Goal: Navigation & Orientation: Find specific page/section

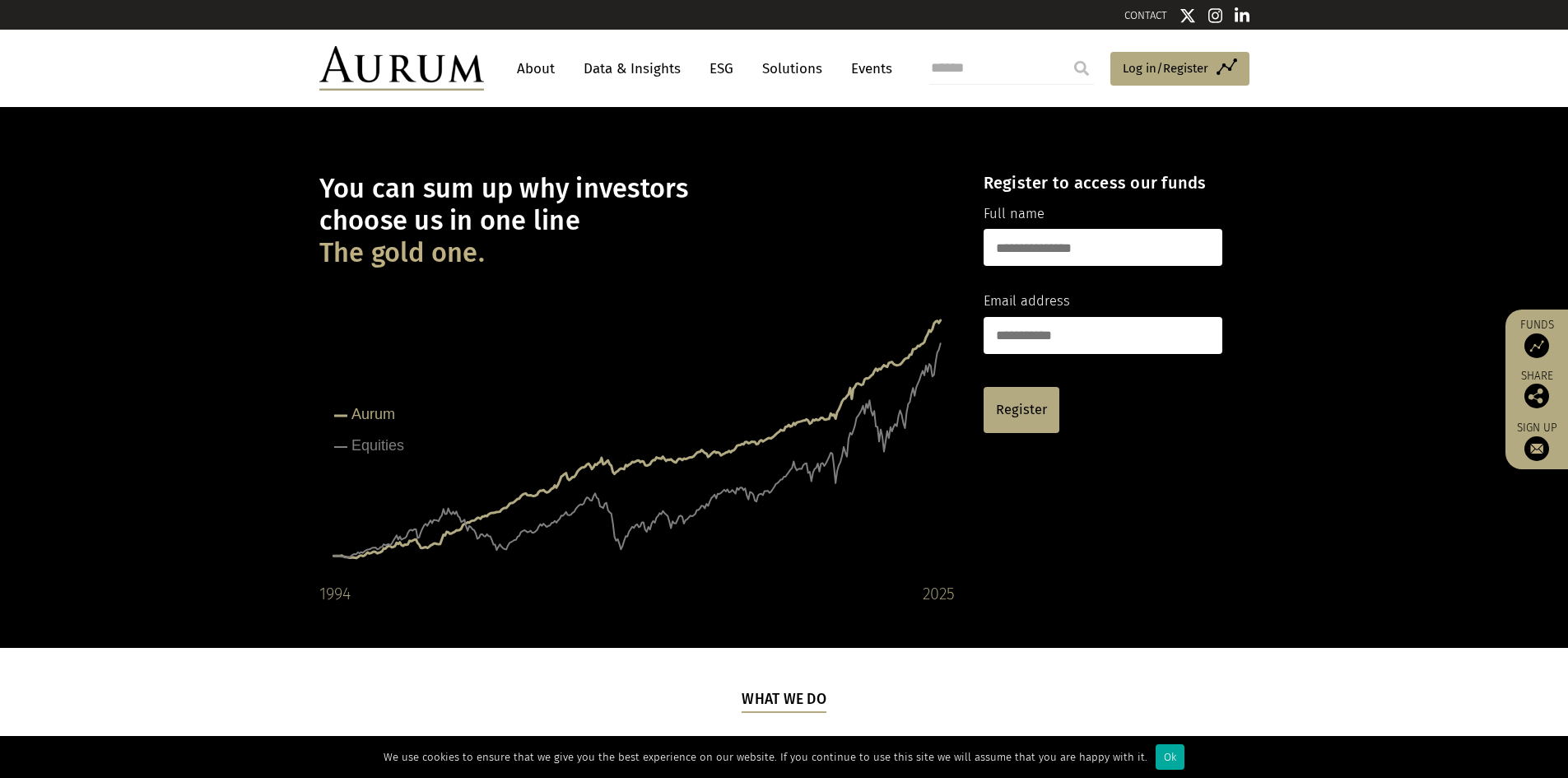
click at [788, 59] on link "Solutions" at bounding box center [793, 69] width 77 height 31
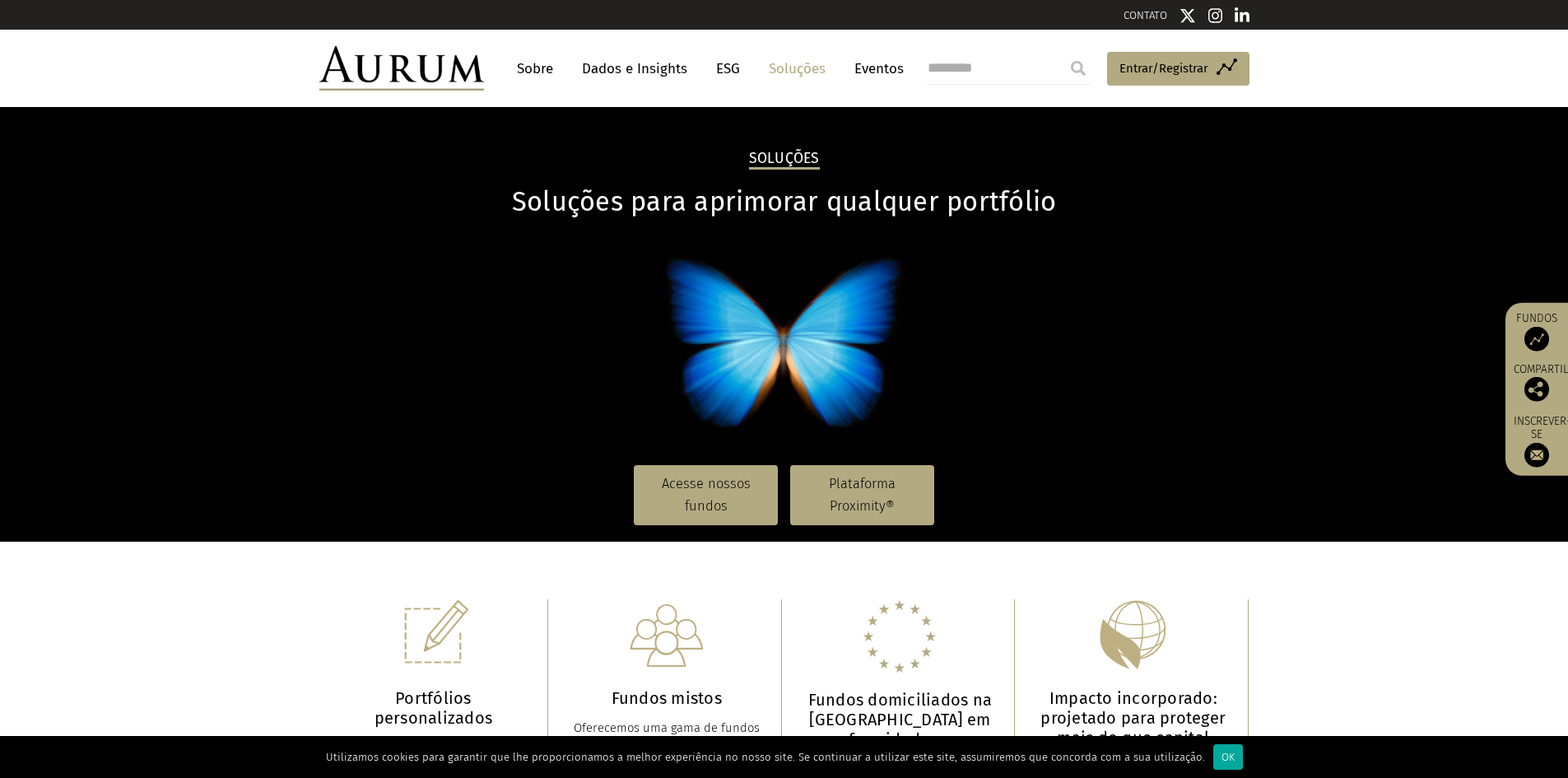
click at [992, 98] on header "Sobre Dados e Insights ESG Soluções Eventos Fundos de acesso Entrar/Registrar s…" at bounding box center [784, 68] width 1568 height 78
click at [527, 63] on font "Sobre" at bounding box center [535, 68] width 36 height 17
